Goal: Information Seeking & Learning: Check status

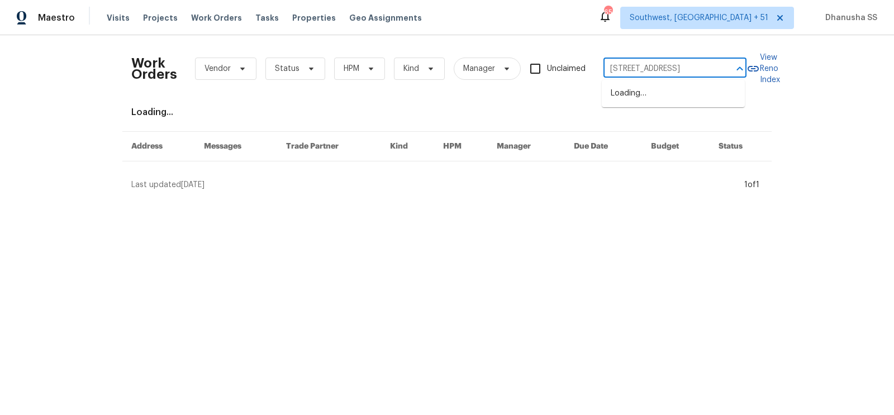
scroll to position [0, 79]
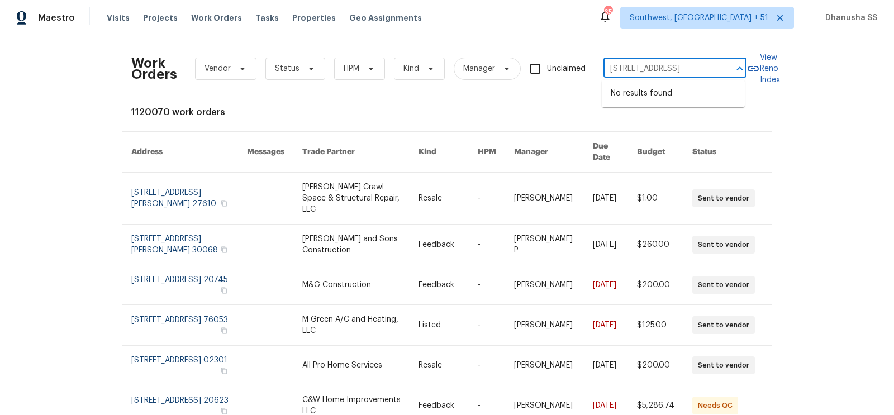
drag, startPoint x: 609, startPoint y: 68, endPoint x: 893, endPoint y: 166, distance: 300.8
click at [893, 166] on div "Work Orders Vendor Status HPM Kind Manager Unclaimed [STREET_ADDRESS] ​ View Re…" at bounding box center [447, 225] width 894 height 380
type input "102 Courageous Ct N"
click at [708, 98] on li "[STREET_ADDRESS]" at bounding box center [672, 93] width 143 height 18
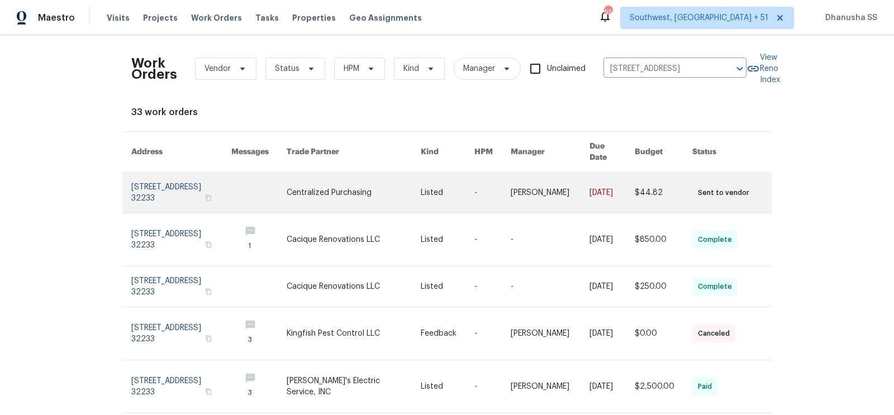
click at [352, 175] on link at bounding box center [353, 193] width 134 height 40
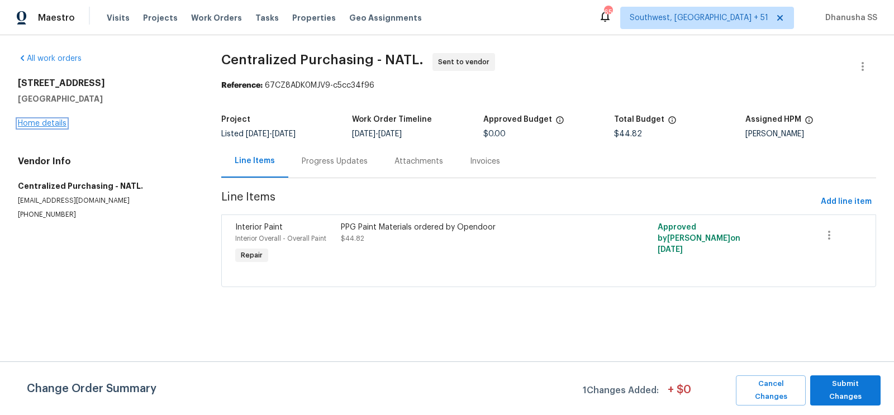
click at [47, 126] on link "Home details" at bounding box center [42, 124] width 49 height 8
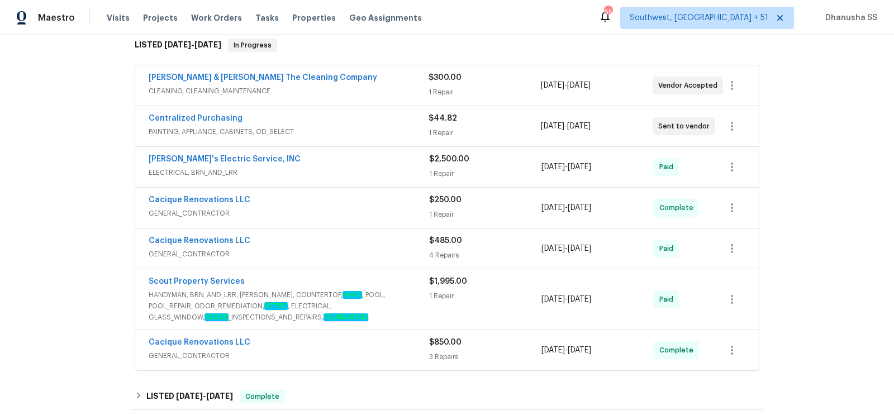
scroll to position [337, 0]
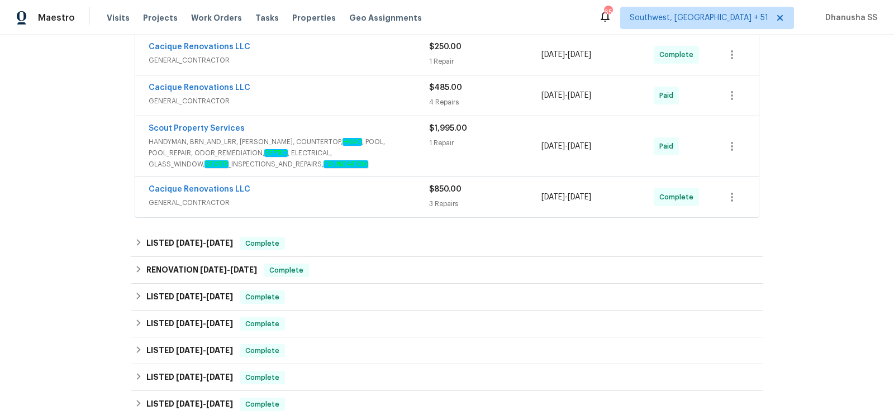
click at [355, 198] on span "GENERAL_CONTRACTOR" at bounding box center [289, 202] width 280 height 11
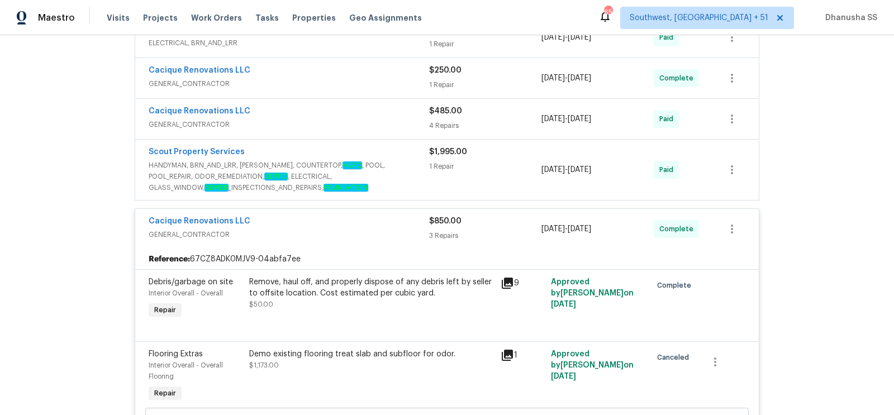
scroll to position [238, 0]
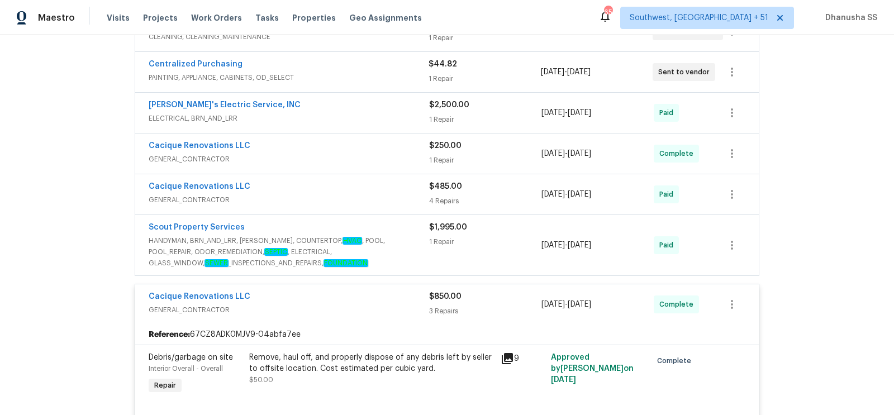
click at [383, 235] on span "HANDYMAN, BRN_AND_LRR, [PERSON_NAME], COUNTERTOP, HVAC , POOL, POOL_REPAIR, ODO…" at bounding box center [289, 252] width 280 height 34
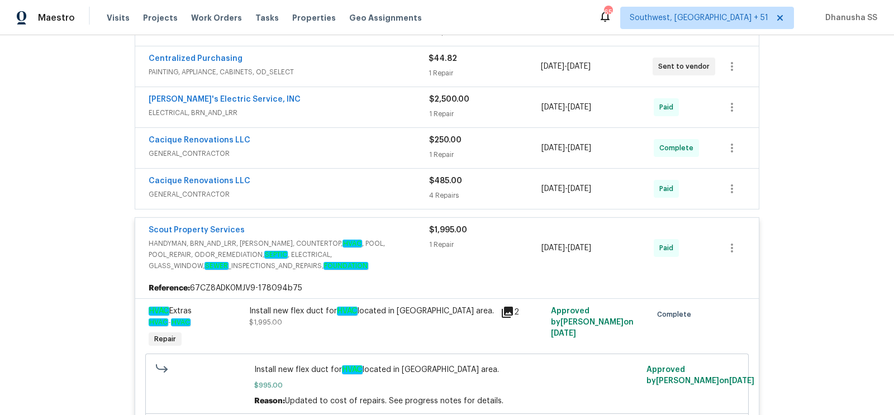
scroll to position [240, 0]
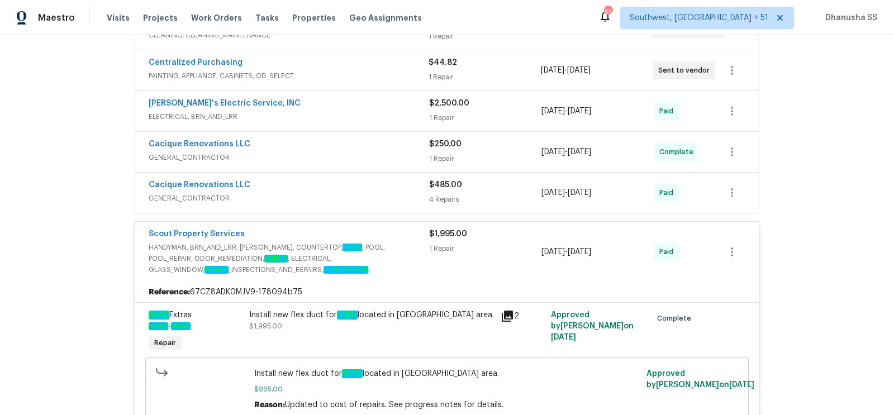
click at [403, 193] on span "GENERAL_CONTRACTOR" at bounding box center [289, 198] width 280 height 11
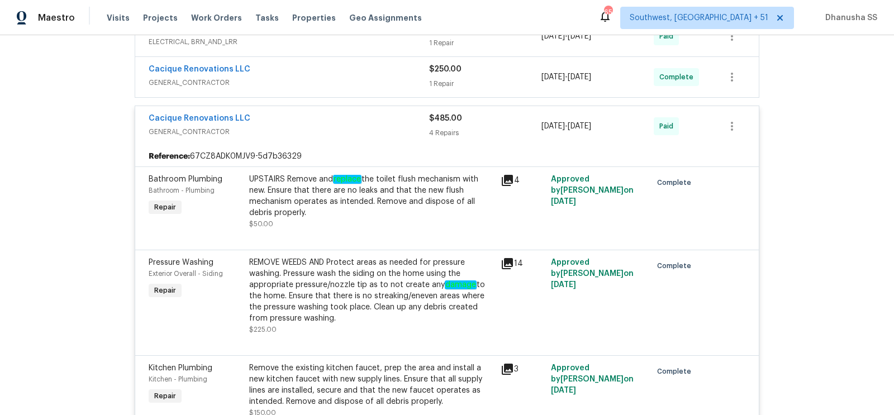
scroll to position [245, 0]
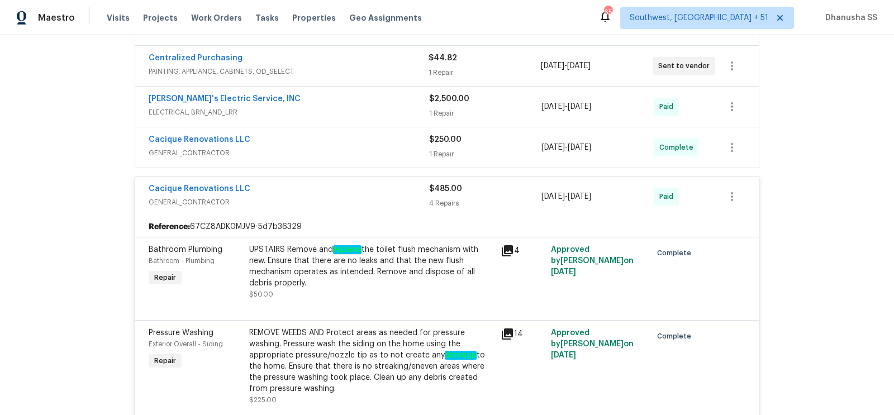
click at [389, 147] on span "GENERAL_CONTRACTOR" at bounding box center [289, 152] width 280 height 11
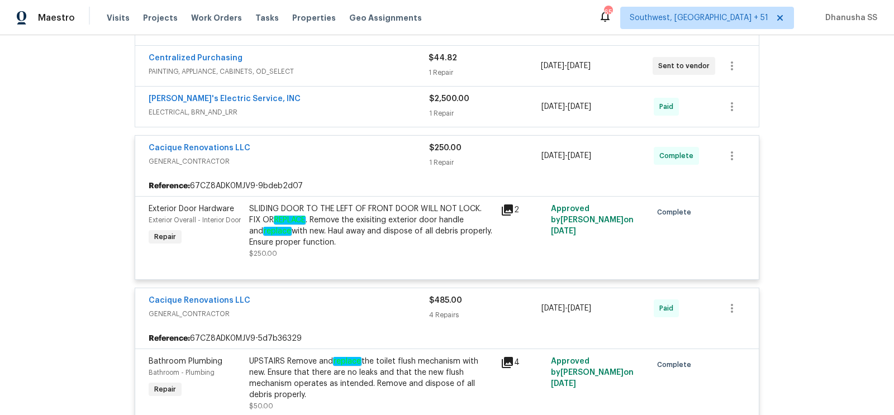
scroll to position [193, 0]
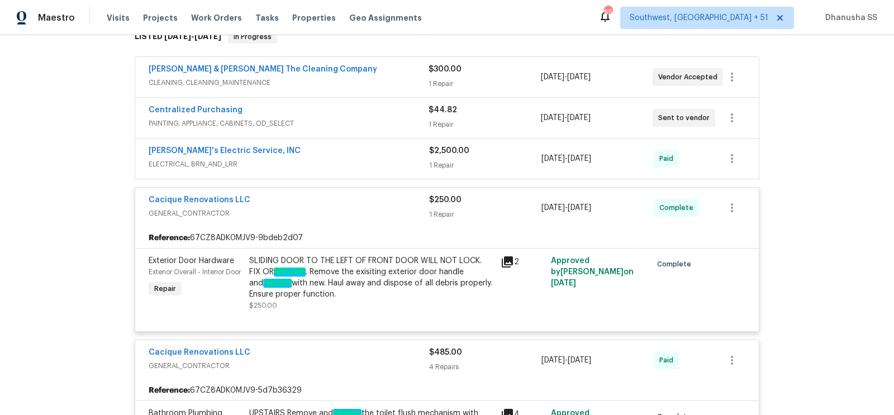
click at [389, 147] on div "[PERSON_NAME]'s Electric Service, INC" at bounding box center [289, 151] width 280 height 13
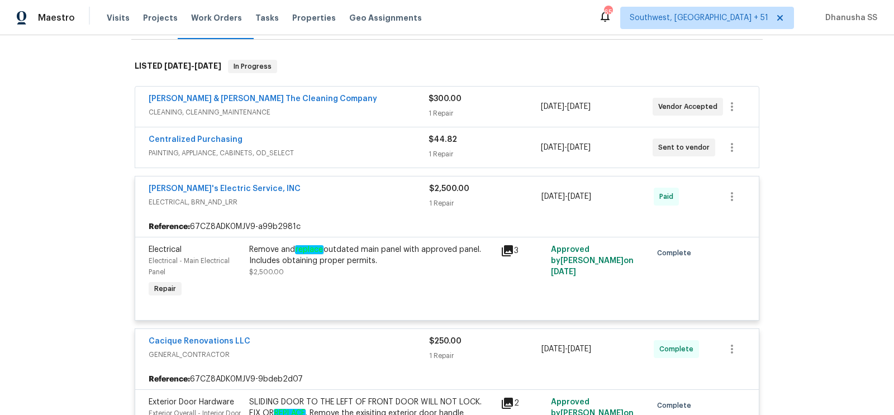
scroll to position [162, 0]
click at [389, 157] on span "PAINTING, APPLIANCE, CABINETS, OD_SELECT" at bounding box center [289, 154] width 280 height 11
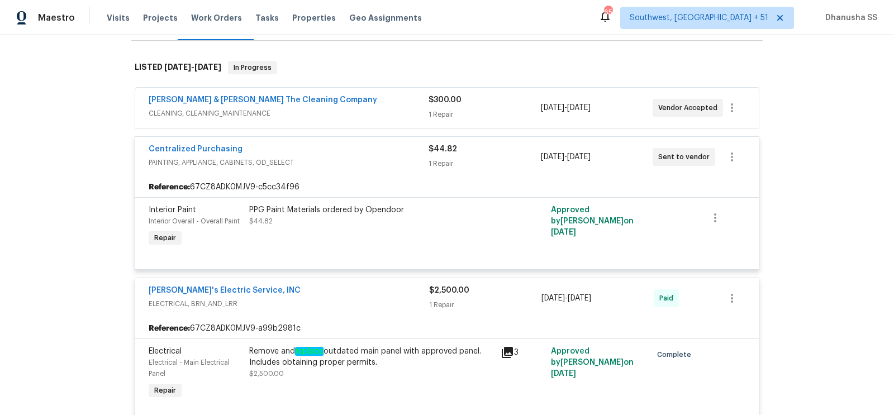
click at [387, 101] on div "[PERSON_NAME] & [PERSON_NAME] The Cleaning Company" at bounding box center [289, 100] width 280 height 13
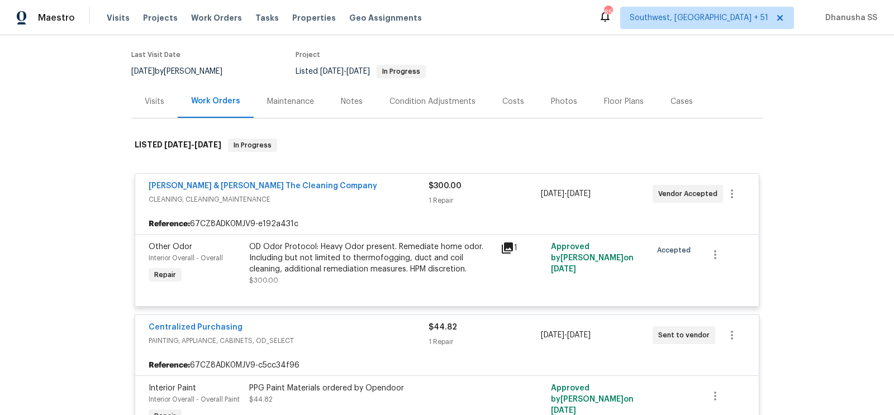
scroll to position [0, 0]
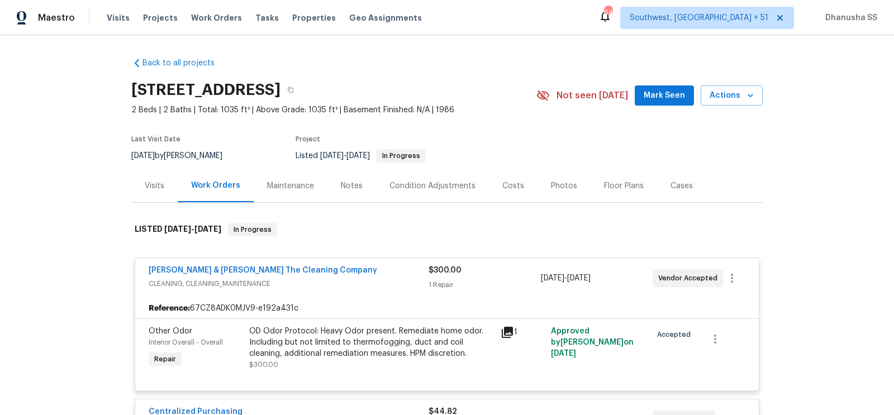
click at [198, 22] on span "Work Orders" at bounding box center [216, 17] width 51 height 11
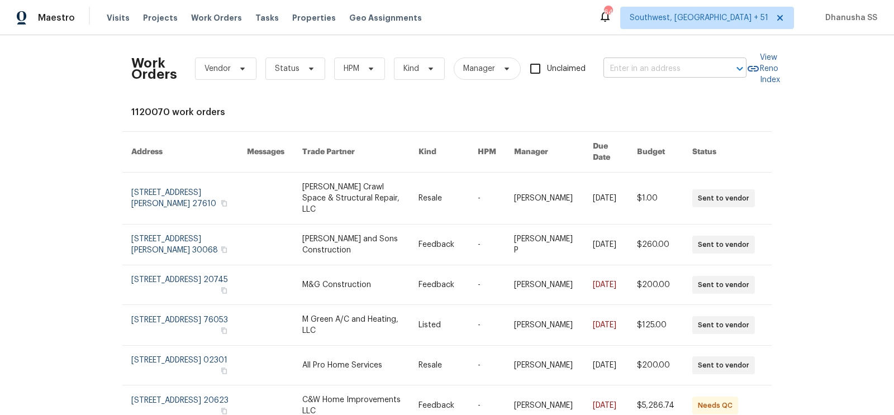
click at [630, 65] on input "text" at bounding box center [659, 68] width 112 height 17
paste input "[STREET_ADDRESS]"
type input "[STREET_ADDRESS]"
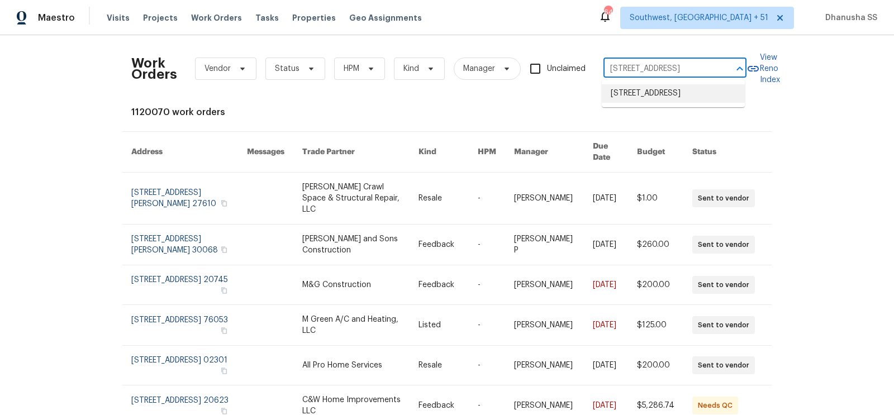
click at [620, 103] on li "[STREET_ADDRESS]" at bounding box center [672, 93] width 143 height 18
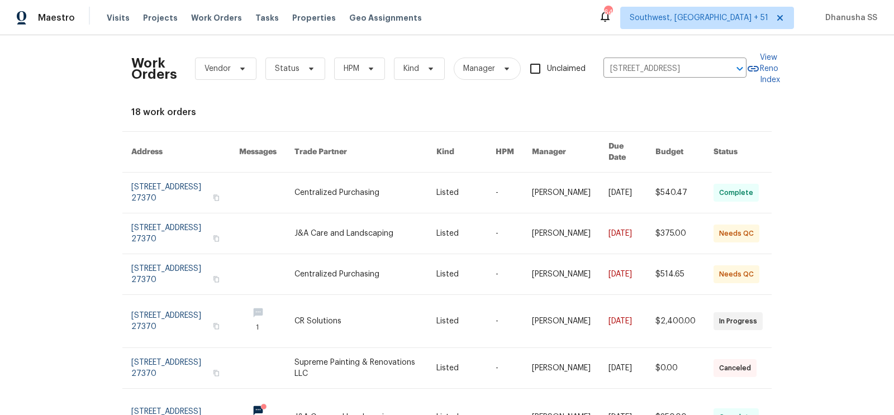
click at [513, 181] on link at bounding box center [513, 193] width 36 height 40
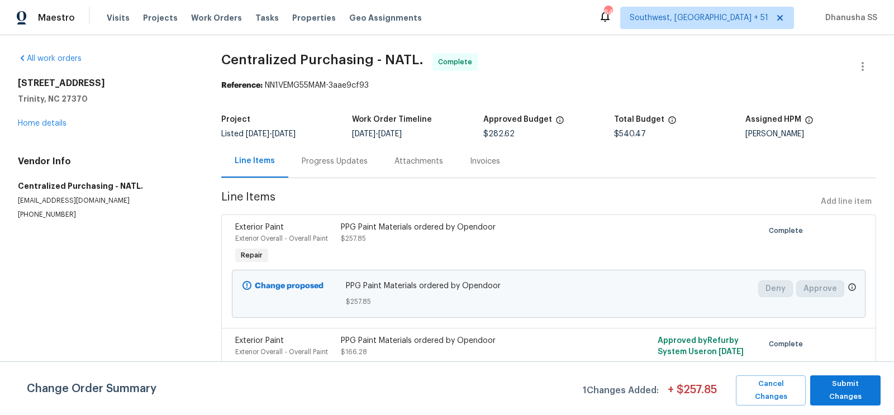
click at [60, 118] on div "[STREET_ADDRESS] Home details" at bounding box center [106, 103] width 176 height 51
click at [56, 121] on link "Home details" at bounding box center [42, 124] width 49 height 8
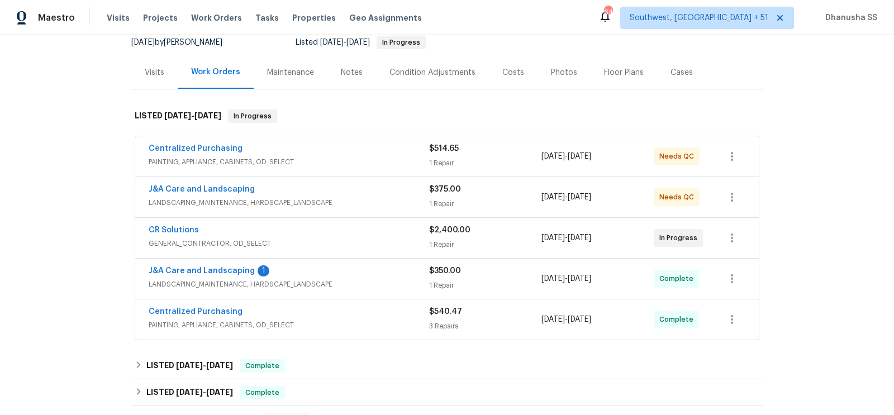
scroll to position [203, 0]
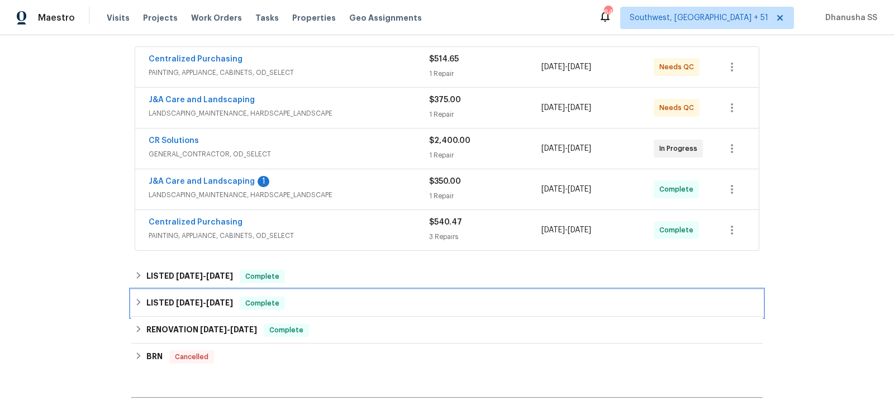
click at [320, 302] on div "LISTED [DATE] - [DATE] Complete" at bounding box center [447, 303] width 624 height 13
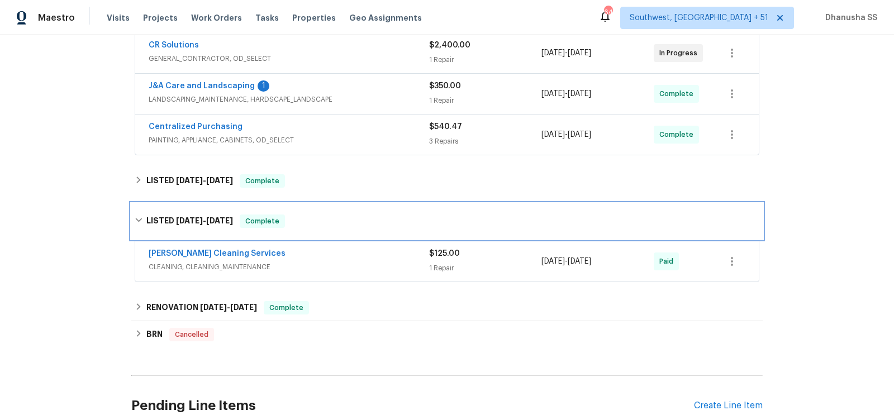
scroll to position [398, 0]
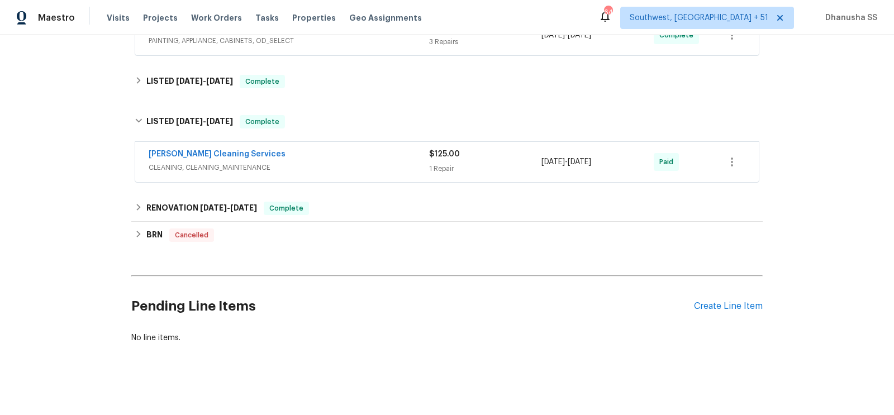
click at [376, 162] on span "CLEANING, CLEANING_MAINTENANCE" at bounding box center [289, 167] width 280 height 11
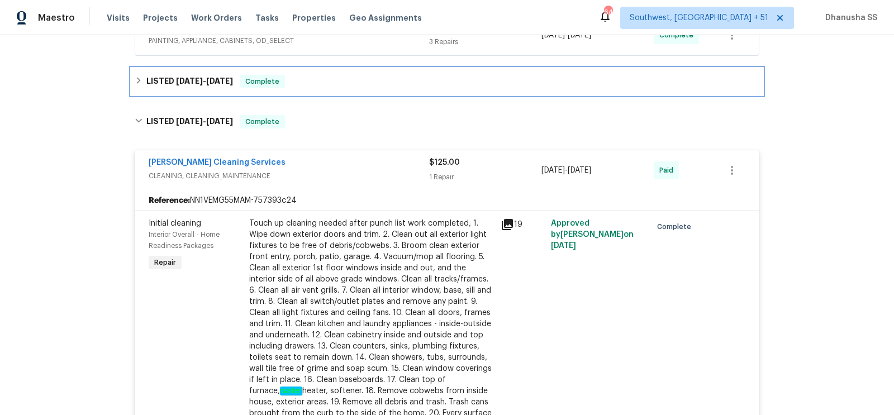
click at [323, 68] on div "LISTED [DATE] - [DATE] Complete" at bounding box center [446, 81] width 631 height 27
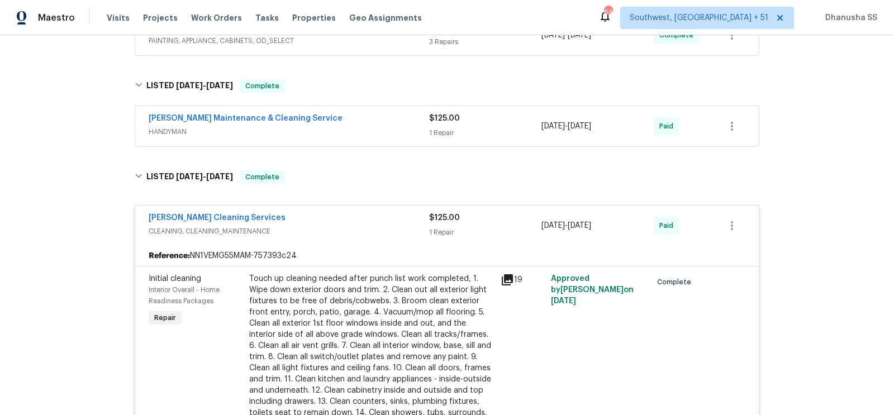
click at [380, 113] on div "[PERSON_NAME] Maintenance & Cleaning Service" at bounding box center [289, 119] width 280 height 13
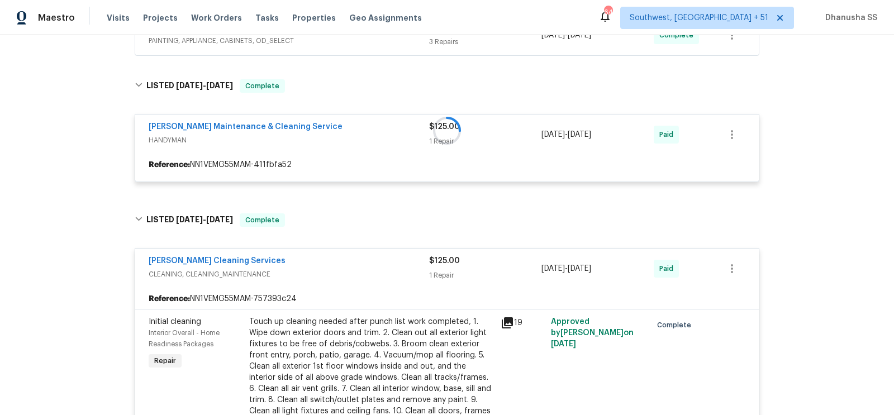
scroll to position [330, 0]
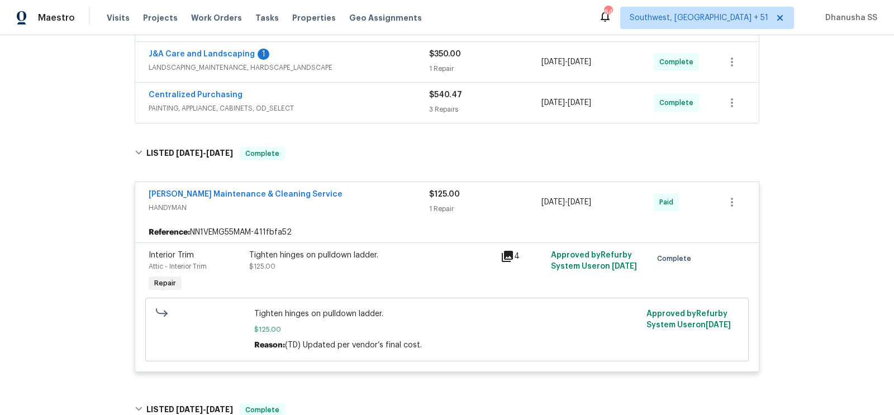
click at [382, 103] on span "PAINTING, APPLIANCE, CABINETS, OD_SELECT" at bounding box center [289, 108] width 280 height 11
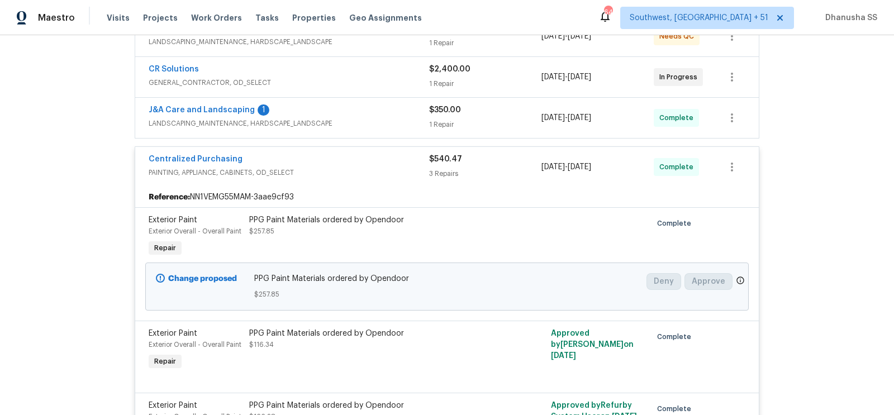
scroll to position [217, 0]
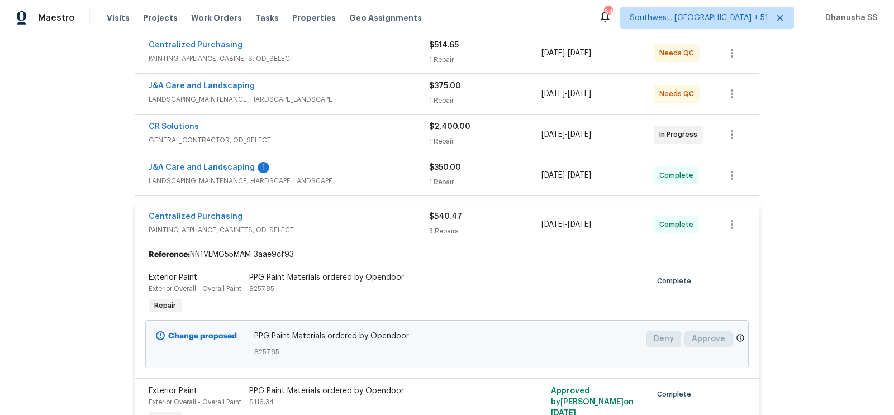
click at [385, 178] on span "LANDSCAPING_MAINTENANCE, HARDSCAPE_LANDSCAPE" at bounding box center [289, 180] width 280 height 11
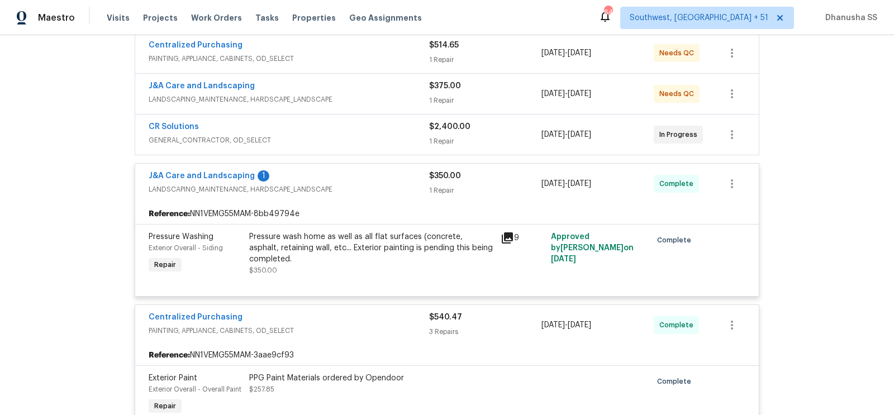
scroll to position [157, 0]
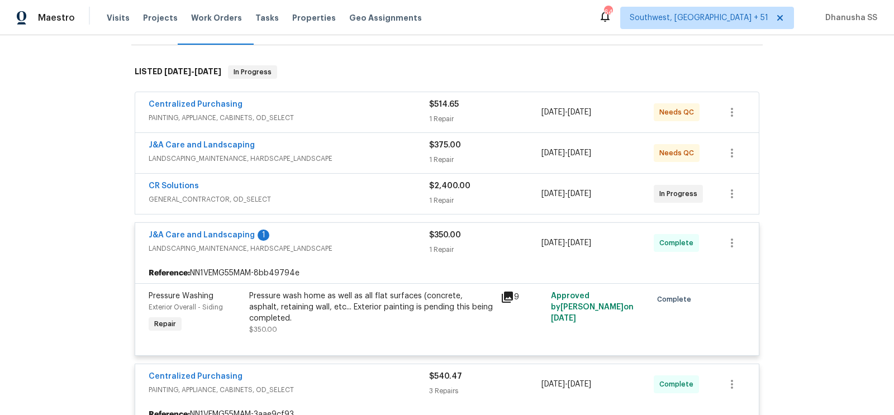
click at [381, 186] on div "CR Solutions" at bounding box center [289, 186] width 280 height 13
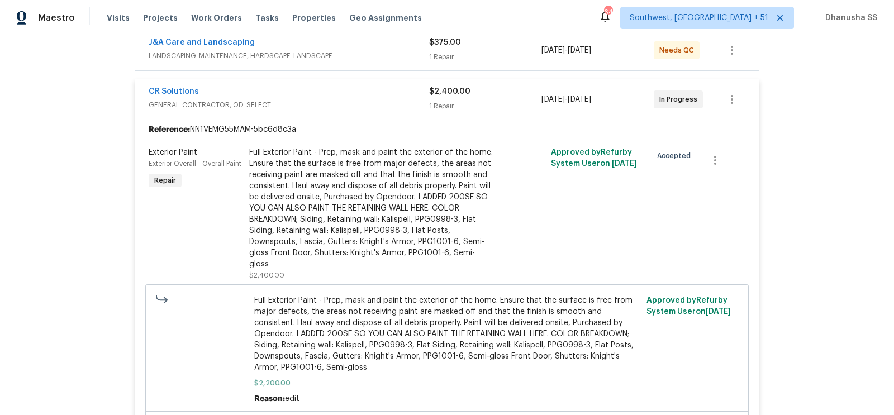
scroll to position [167, 0]
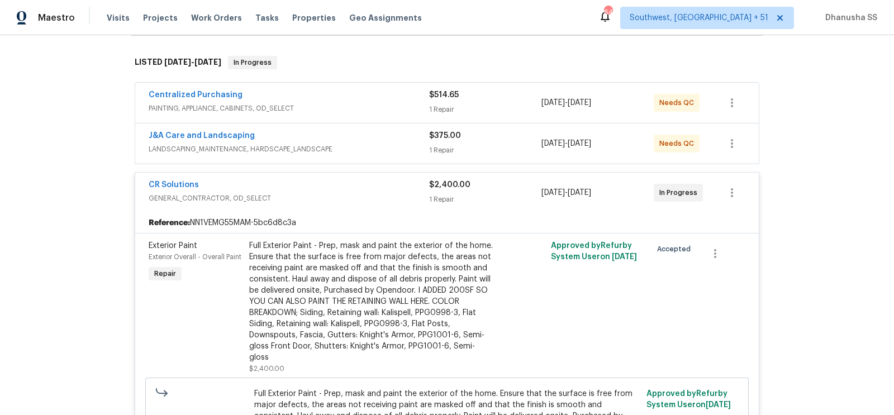
click at [381, 138] on div "J&A Care and Landscaping" at bounding box center [289, 136] width 280 height 13
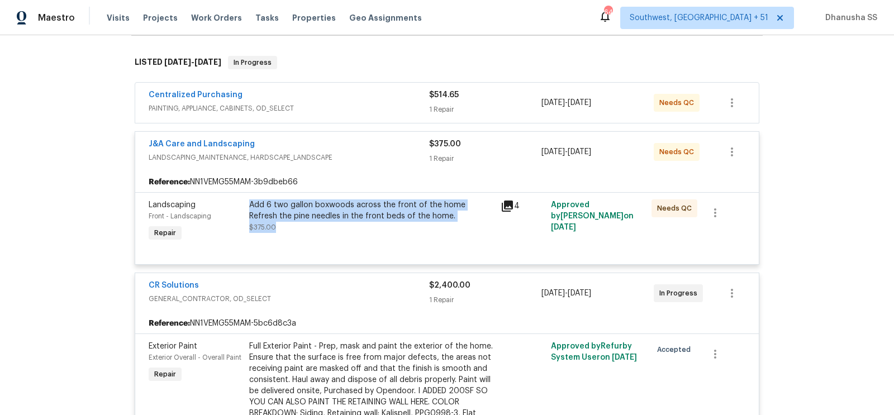
drag, startPoint x: 249, startPoint y: 203, endPoint x: 397, endPoint y: 230, distance: 150.5
click at [397, 230] on div "Add 6 two gallon boxwoods across the front of the home Refresh the pine needles…" at bounding box center [371, 216] width 245 height 34
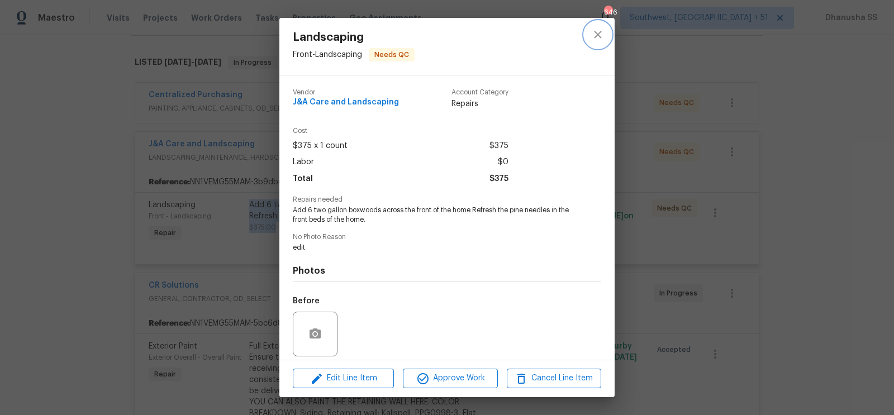
click at [605, 37] on button "close" at bounding box center [597, 34] width 27 height 27
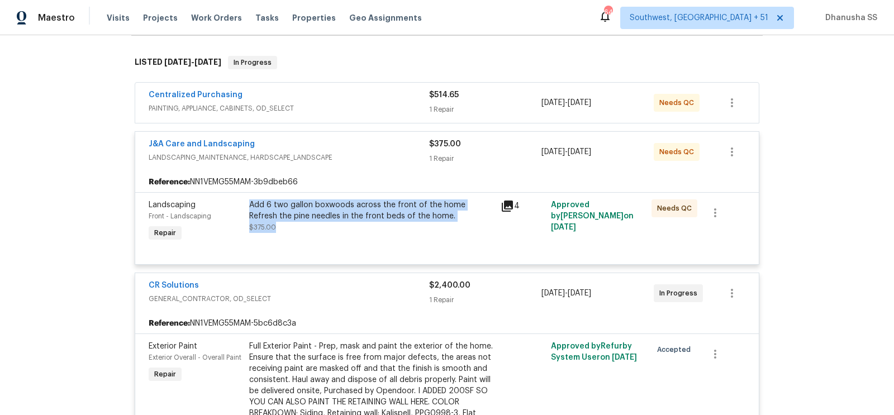
click at [322, 239] on div "Add 6 two gallon boxwoods across the front of the home Refresh the pine needles…" at bounding box center [371, 221] width 251 height 51
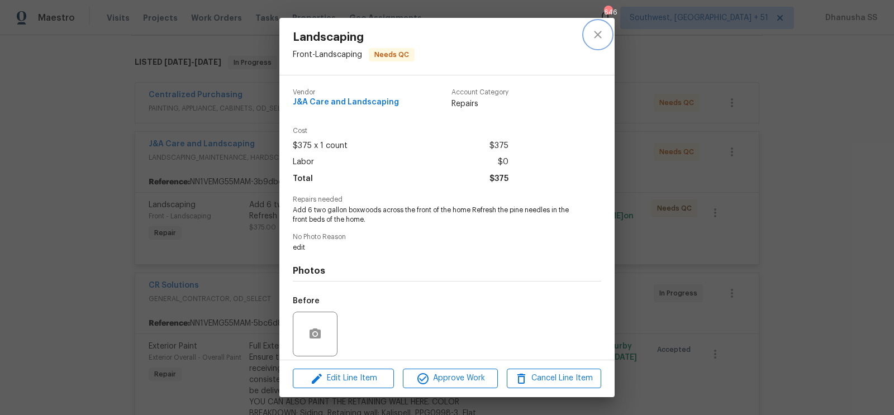
click at [598, 40] on icon "close" at bounding box center [597, 34] width 13 height 13
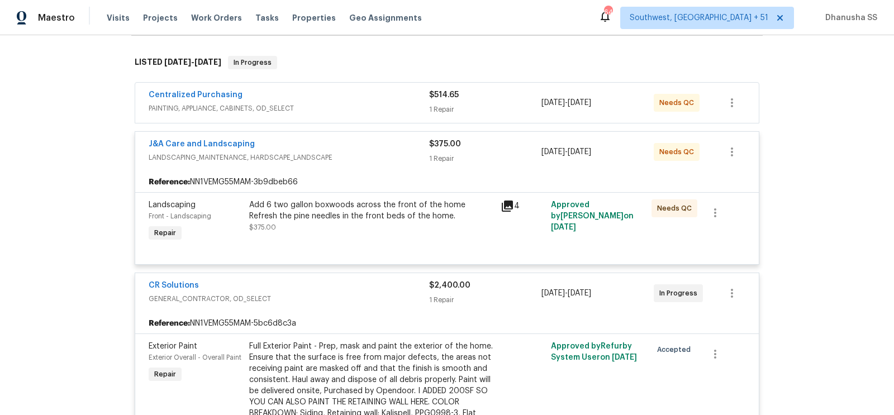
click at [355, 109] on span "PAINTING, APPLIANCE, CABINETS, OD_SELECT" at bounding box center [289, 108] width 280 height 11
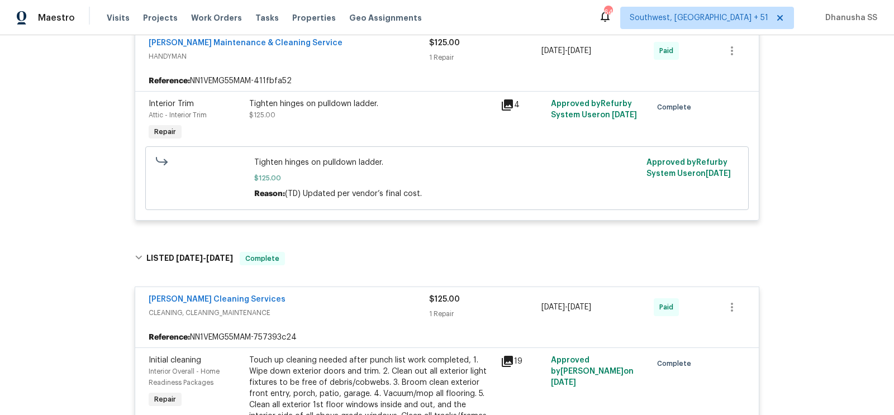
scroll to position [1530, 0]
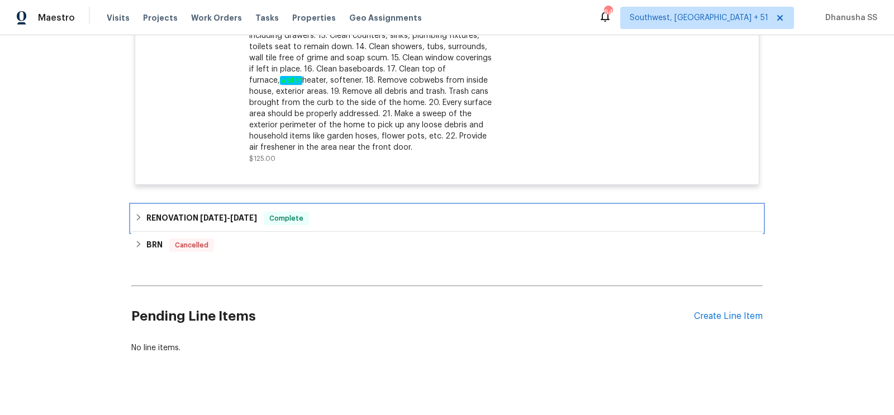
click at [347, 205] on div "RENOVATION [DATE] - [DATE] Complete" at bounding box center [446, 218] width 631 height 27
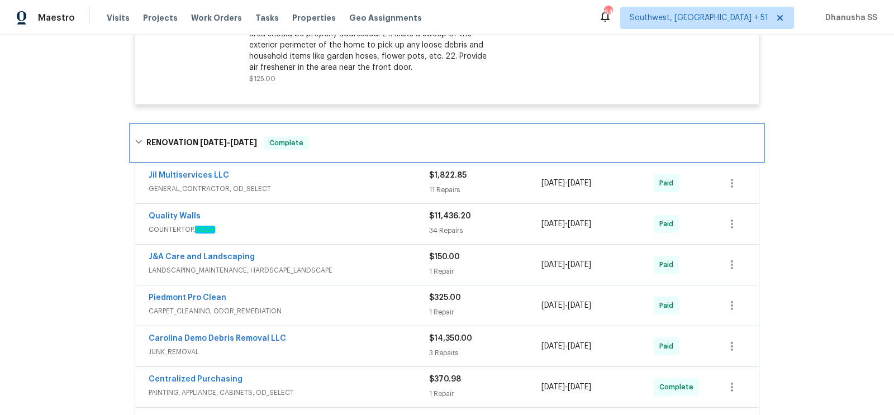
scroll to position [2053, 0]
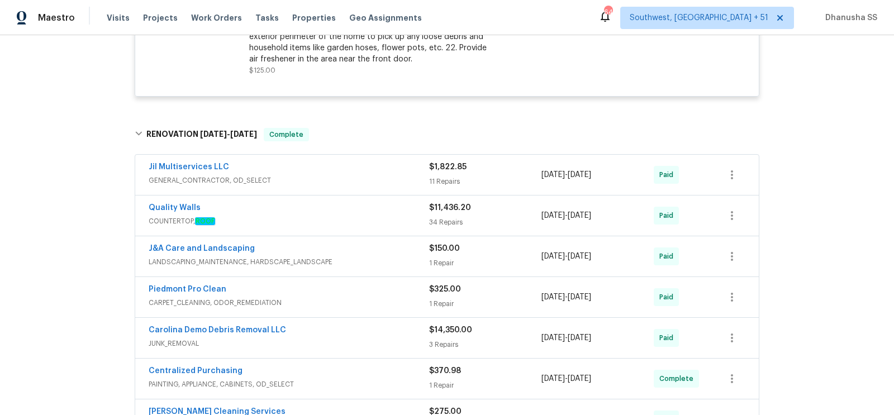
click at [394, 216] on span "COUNTERTOP, ROOF" at bounding box center [289, 221] width 280 height 11
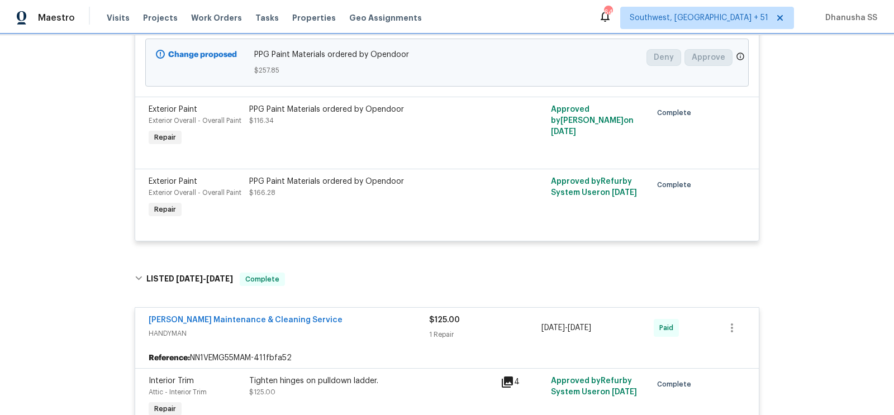
scroll to position [1040, 0]
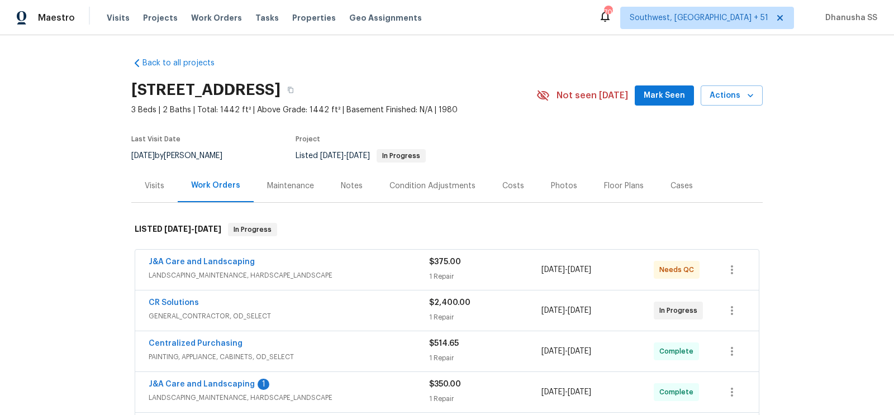
click at [213, 23] on div "Visits Projects Work Orders Tasks Properties Geo Assignments" at bounding box center [271, 18] width 328 height 22
click at [213, 13] on span "Work Orders" at bounding box center [216, 17] width 51 height 11
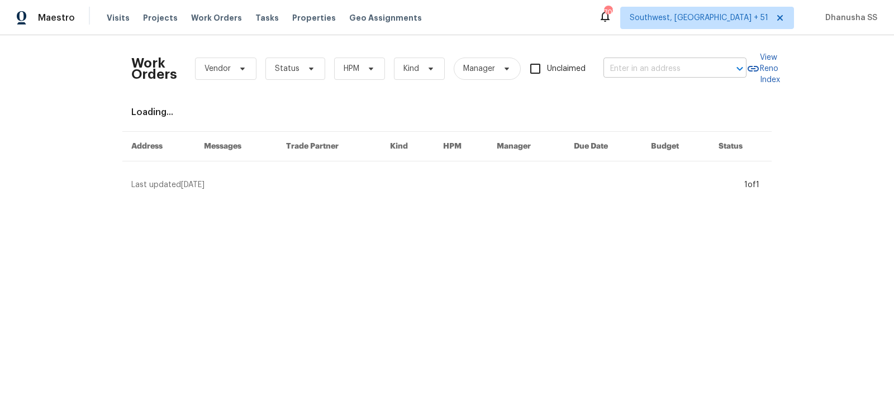
click at [672, 71] on input "text" at bounding box center [659, 68] width 112 height 17
paste input "155 Doverside Dr, Columbia, SC 29212"
type input "155 Doverside Dr, Columbia, SC 29212"
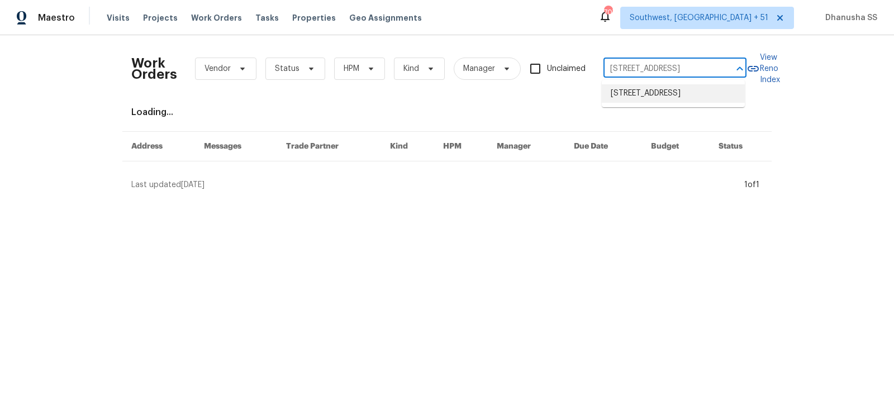
click at [651, 98] on li "155 Doverside Dr, Columbia, SC 29212" at bounding box center [672, 93] width 143 height 18
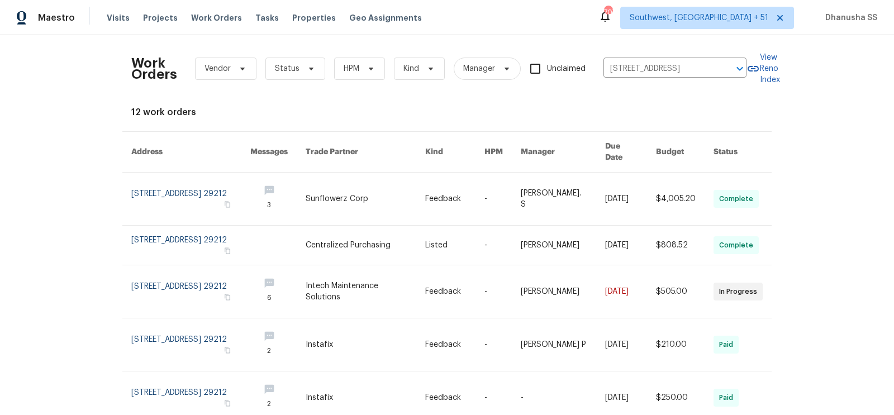
click at [357, 175] on link at bounding box center [365, 199] width 120 height 52
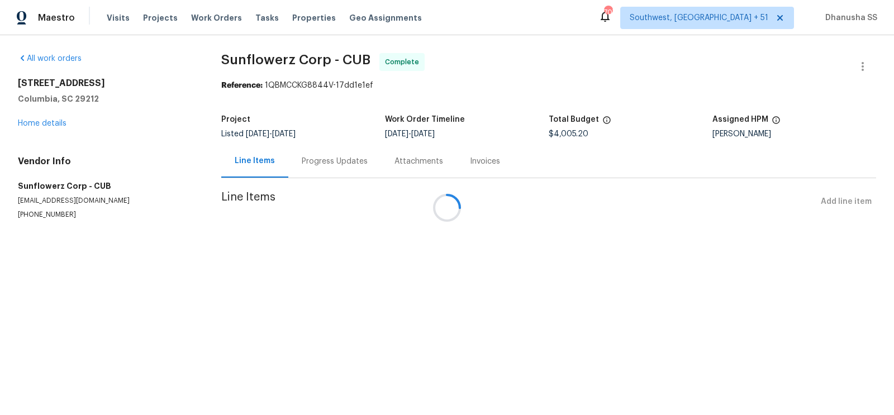
click at [46, 125] on div at bounding box center [447, 207] width 894 height 415
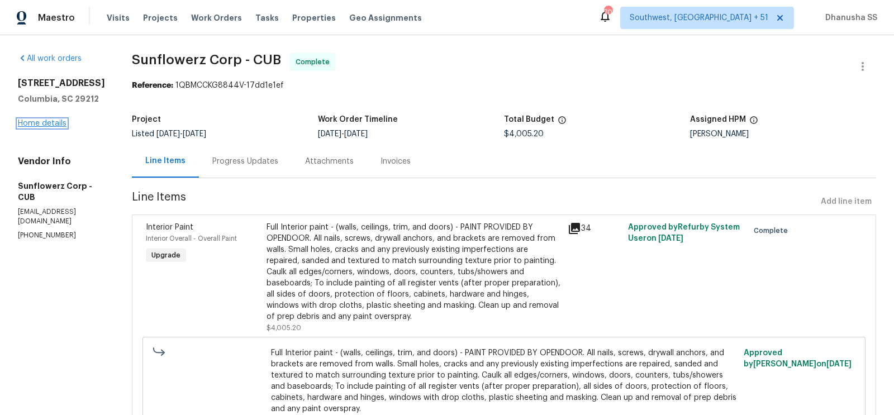
click at [50, 123] on link "Home details" at bounding box center [42, 124] width 49 height 8
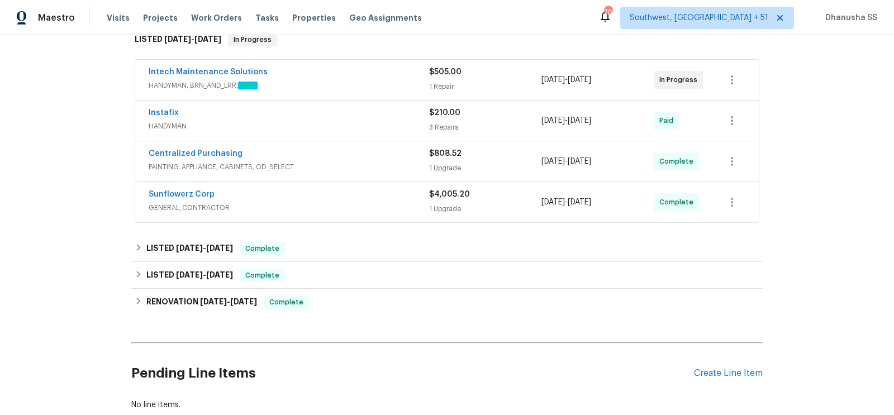
scroll to position [193, 0]
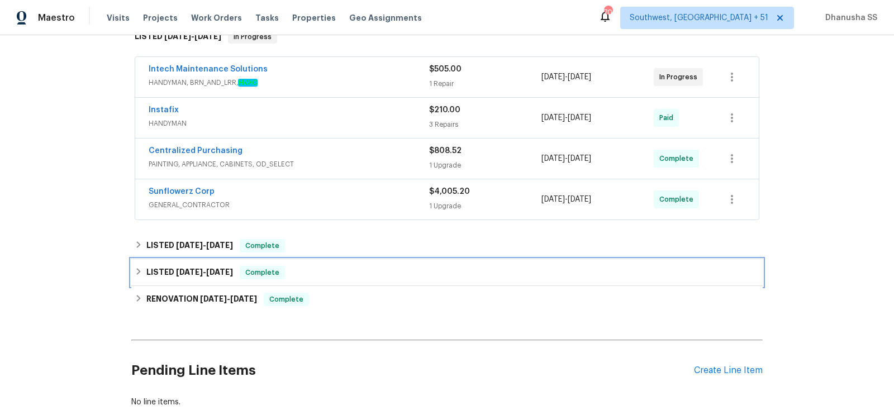
click at [363, 266] on div "LISTED 4/19/25 - 4/21/25 Complete" at bounding box center [447, 272] width 624 height 13
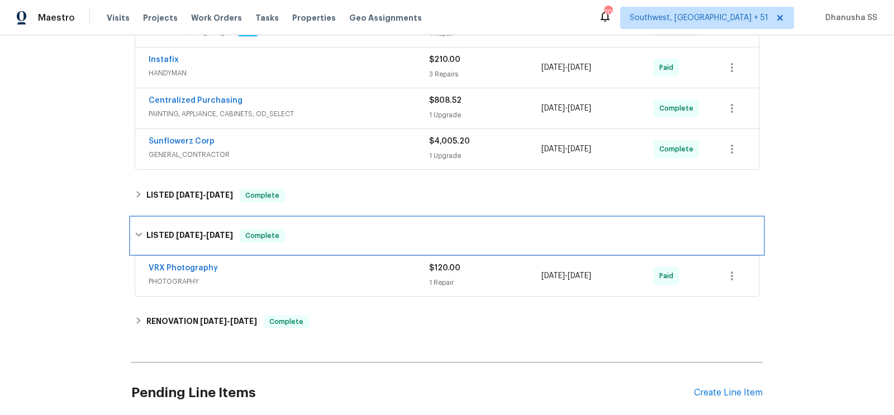
scroll to position [296, 0]
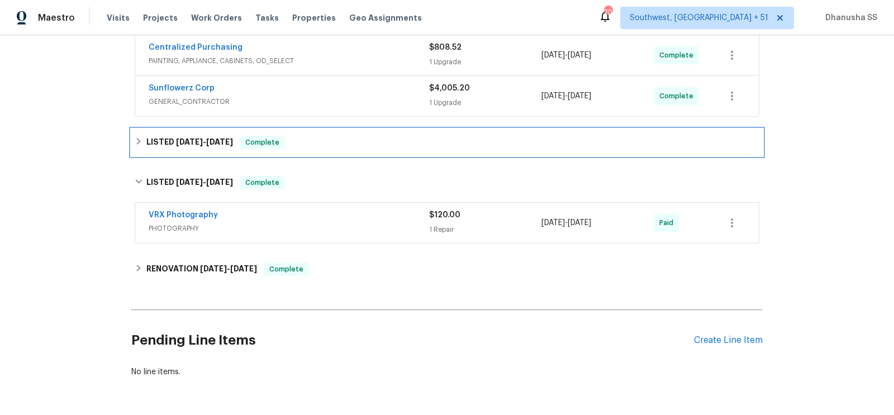
click at [358, 129] on div "LISTED 9/1/25 - 9/4/25 Complete" at bounding box center [446, 142] width 631 height 27
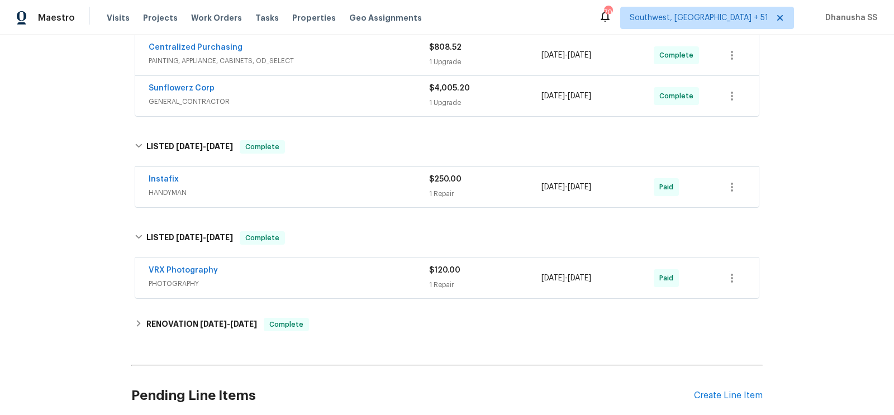
click at [386, 168] on div "Instafix HANDYMAN $250.00 1 Repair 9/2/2025 - 9/4/2025 Paid" at bounding box center [446, 187] width 623 height 40
click at [386, 176] on div "Instafix" at bounding box center [289, 180] width 280 height 13
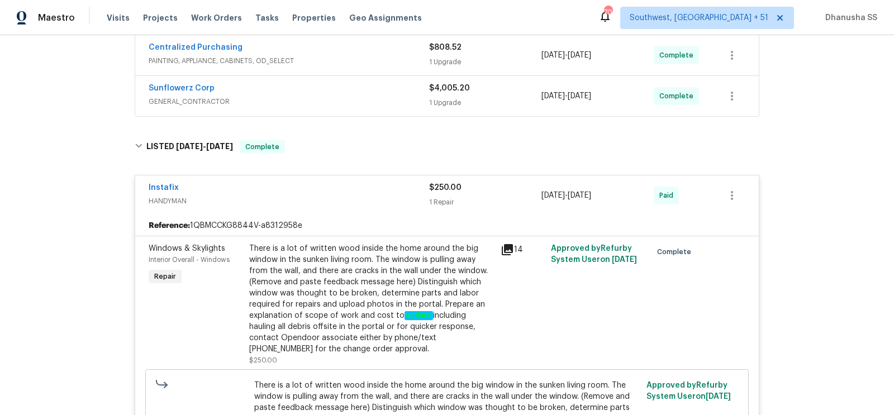
click at [394, 93] on div "Sunflowerz Corp" at bounding box center [289, 89] width 280 height 13
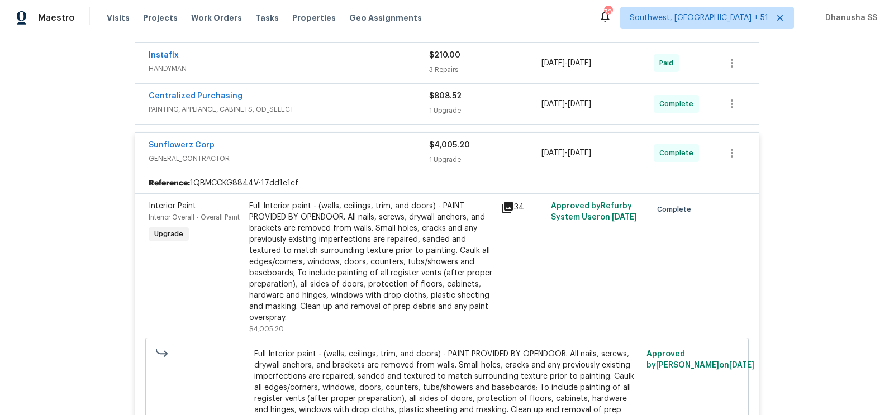
scroll to position [237, 0]
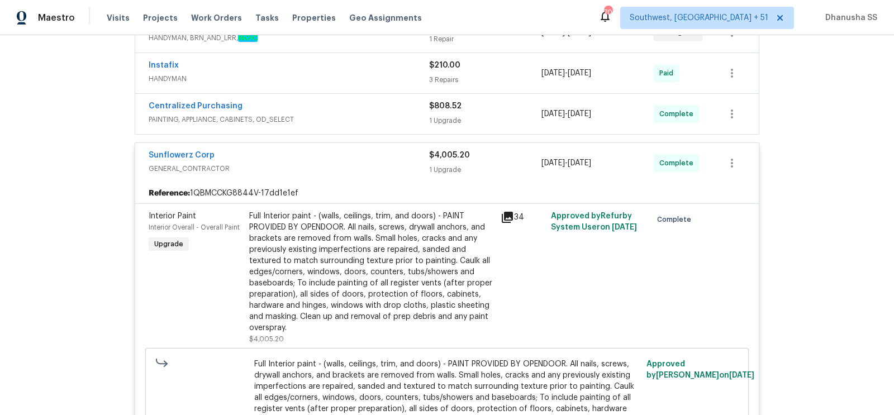
click at [403, 118] on span "PAINTING, APPLIANCE, CABINETS, OD_SELECT" at bounding box center [289, 119] width 280 height 11
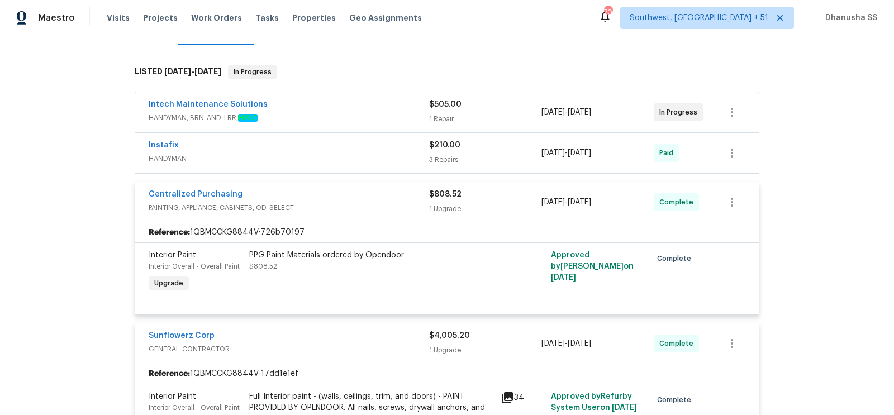
scroll to position [155, 0]
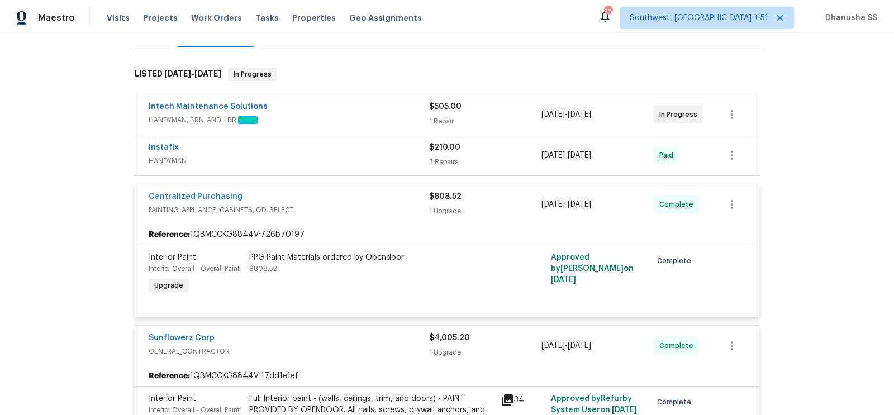
click at [404, 159] on span "HANDYMAN" at bounding box center [289, 160] width 280 height 11
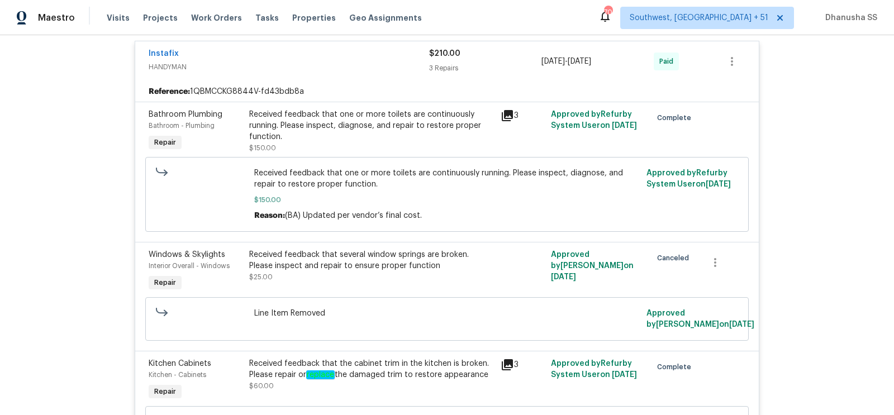
scroll to position [255, 0]
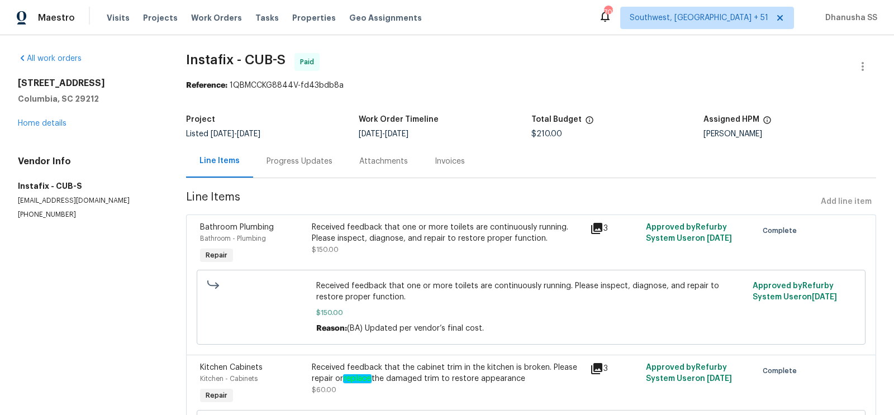
click at [312, 171] on div "Progress Updates" at bounding box center [299, 161] width 93 height 33
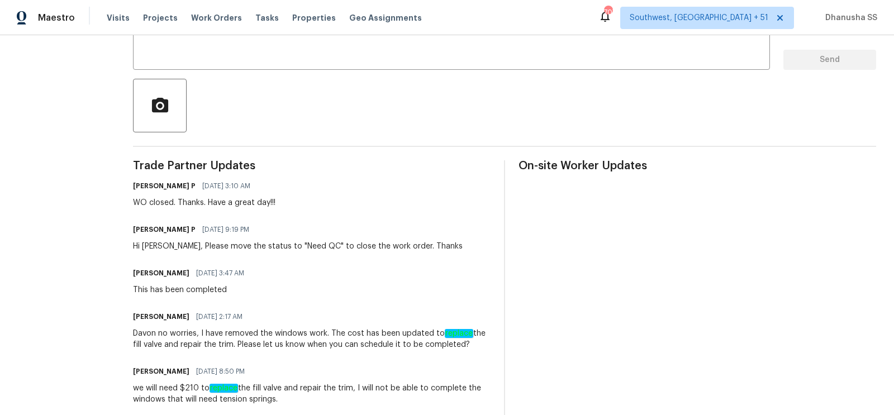
scroll to position [449, 0]
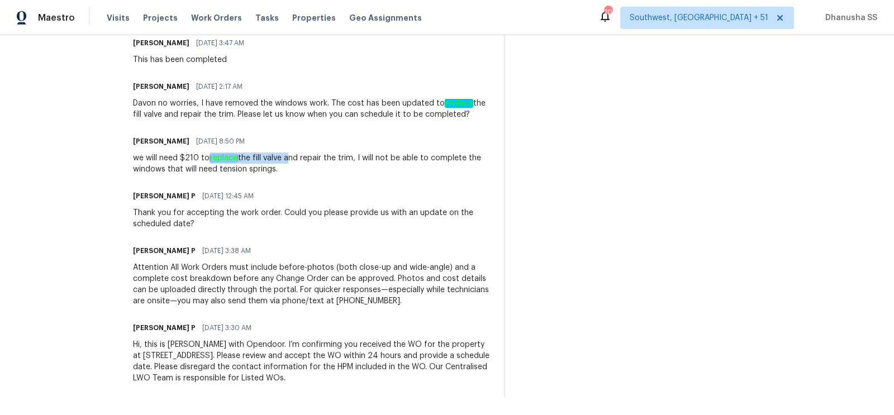
drag, startPoint x: 212, startPoint y: 159, endPoint x: 286, endPoint y: 157, distance: 73.7
click at [286, 157] on div "we will need $210 to replace the fill valve and repair the trim, I will not be …" at bounding box center [311, 163] width 357 height 22
copy div "replace the fill valve"
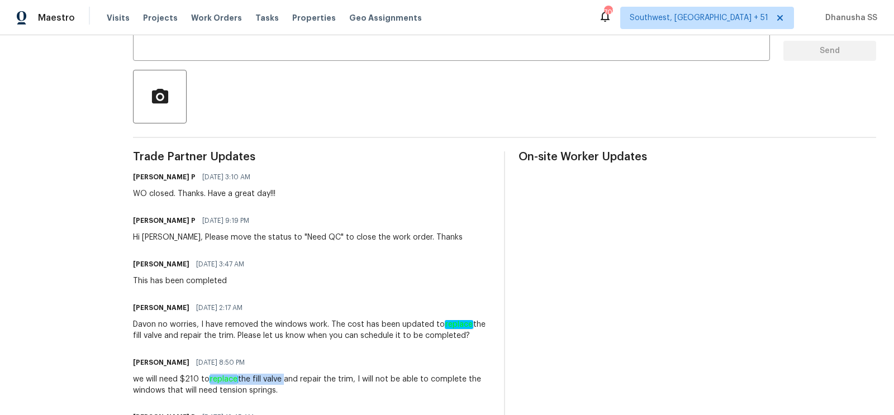
scroll to position [0, 0]
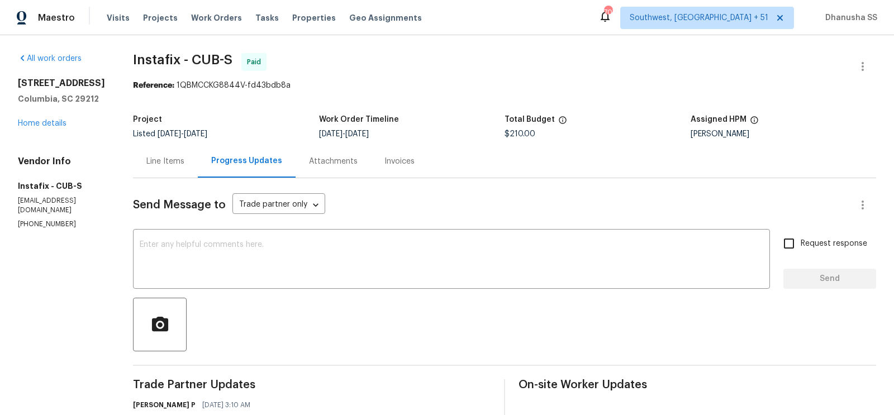
click at [161, 161] on div "Line Items" at bounding box center [165, 161] width 38 height 11
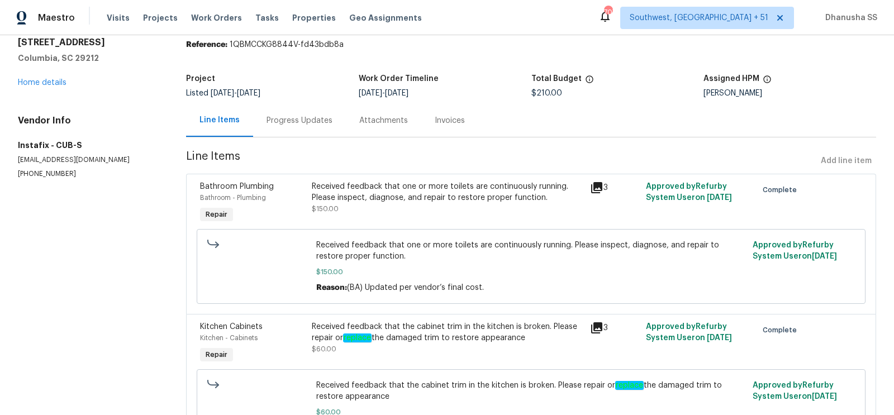
scroll to position [48, 0]
